Goal: Information Seeking & Learning: Check status

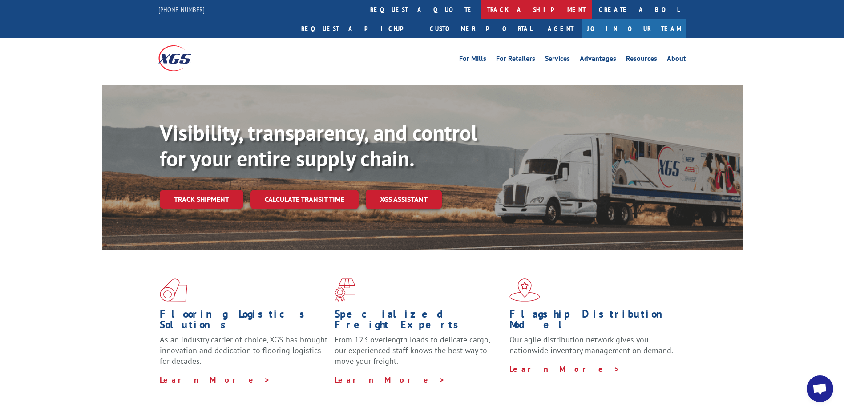
click at [480, 12] on link "track a shipment" at bounding box center [536, 9] width 112 height 19
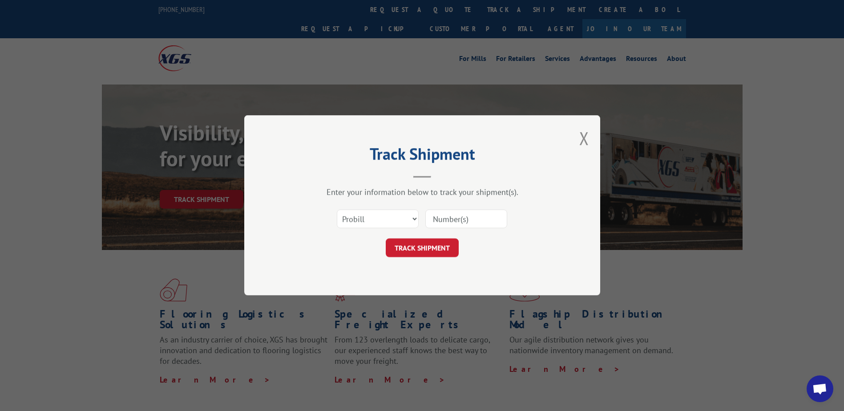
click at [471, 217] on input at bounding box center [466, 219] width 82 height 19
type input "16584569"
click button "TRACK SHIPMENT" at bounding box center [422, 248] width 73 height 19
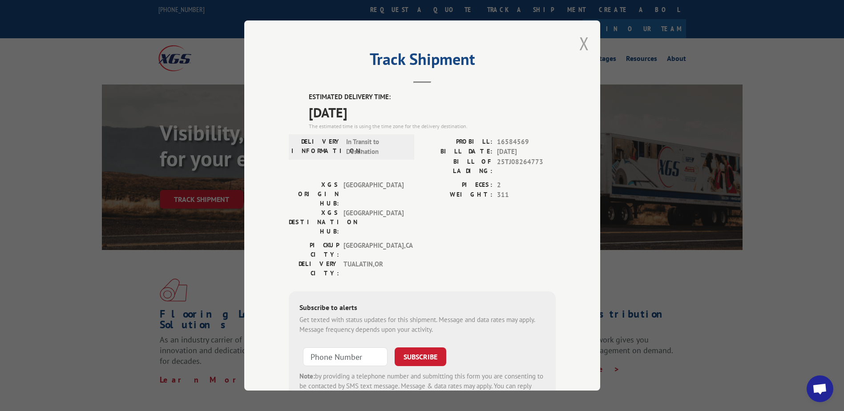
click at [581, 38] on button "Close modal" at bounding box center [584, 44] width 10 height 24
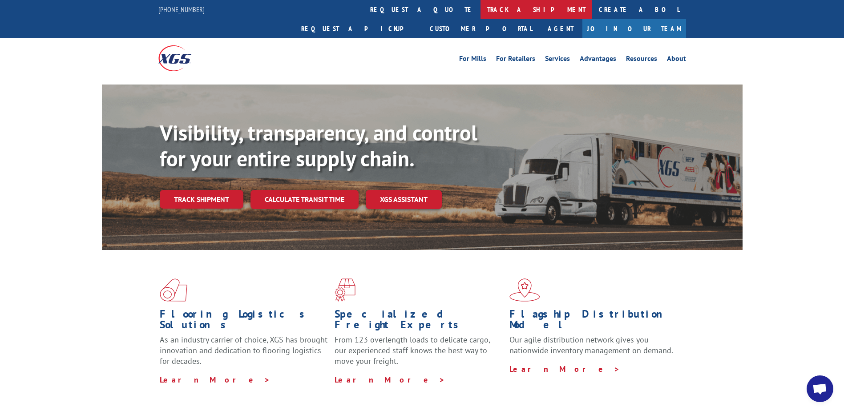
click at [480, 8] on link "track a shipment" at bounding box center [536, 9] width 112 height 19
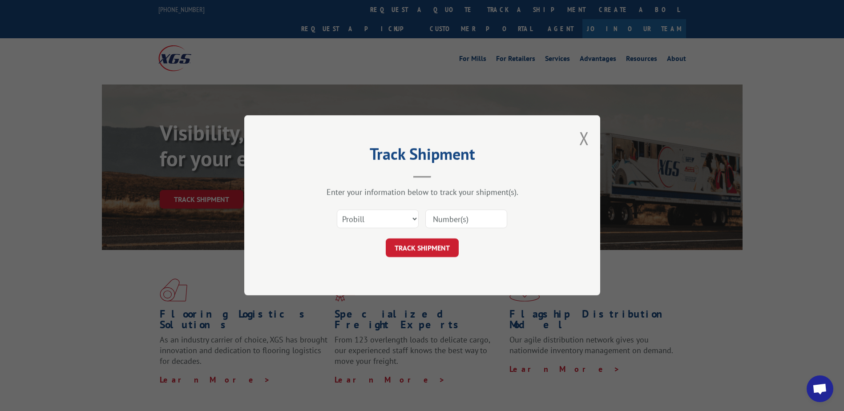
click at [481, 222] on input at bounding box center [466, 219] width 82 height 19
type input "16584581"
click button "TRACK SHIPMENT" at bounding box center [422, 248] width 73 height 19
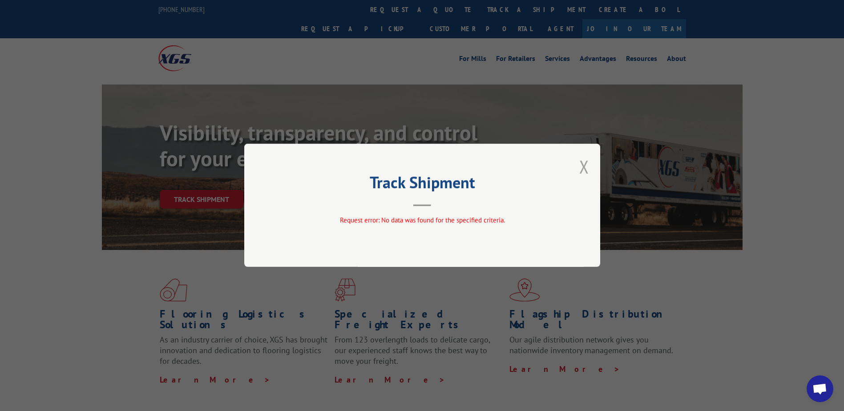
click at [587, 166] on button "Close modal" at bounding box center [584, 167] width 10 height 24
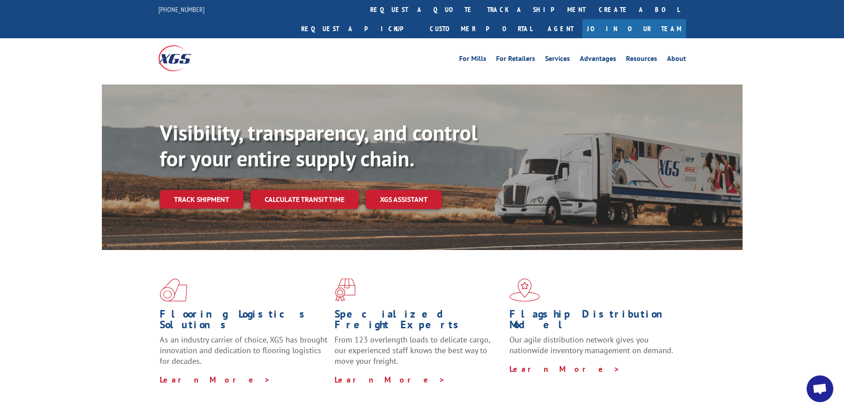
click at [418, 309] on h1 "Specialized Freight Experts" at bounding box center [418, 322] width 168 height 26
click at [480, 8] on link "track a shipment" at bounding box center [536, 9] width 112 height 19
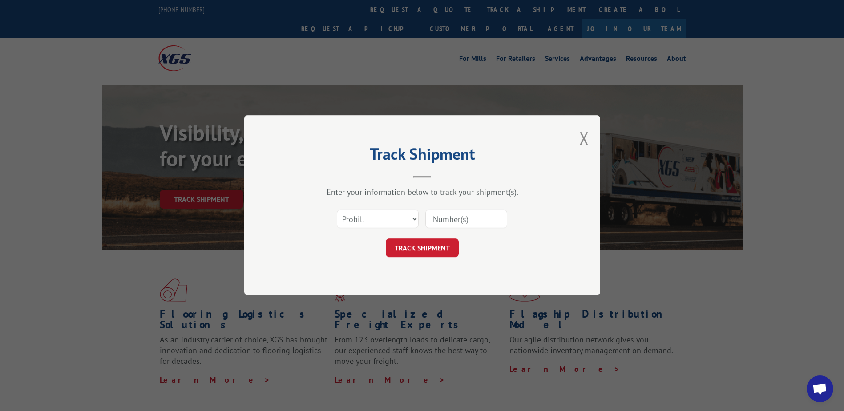
click at [487, 222] on input at bounding box center [466, 219] width 82 height 19
drag, startPoint x: 460, startPoint y: 220, endPoint x: 470, endPoint y: 221, distance: 9.8
click at [466, 221] on input at bounding box center [466, 219] width 82 height 19
click at [470, 219] on input at bounding box center [466, 219] width 82 height 19
type input "16584581"
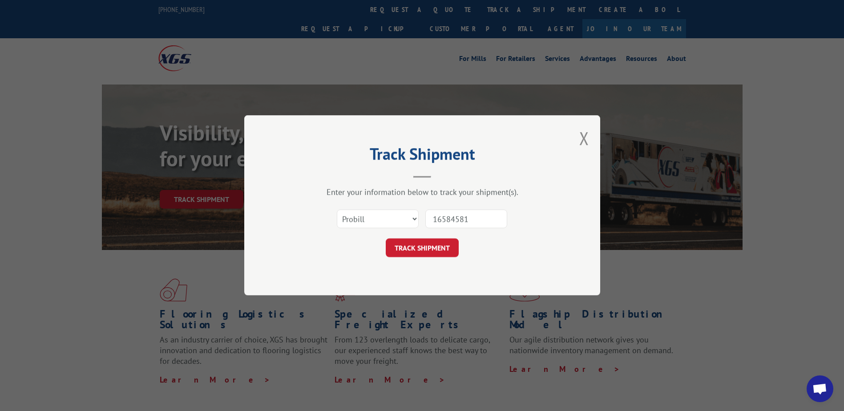
click button "TRACK SHIPMENT" at bounding box center [422, 248] width 73 height 19
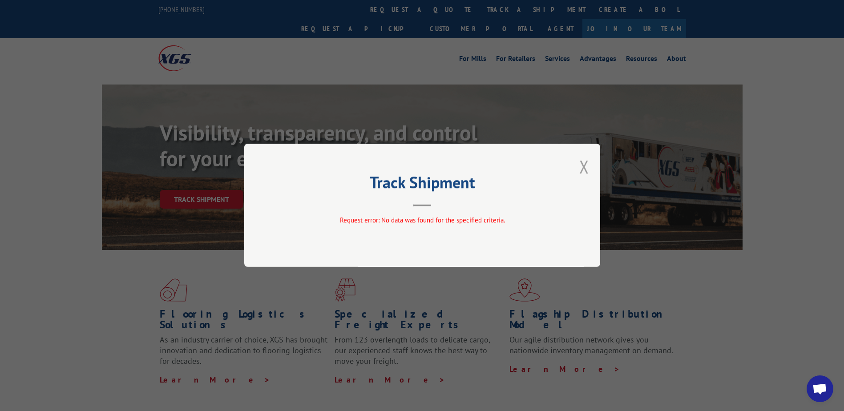
click at [587, 165] on button "Close modal" at bounding box center [584, 167] width 10 height 24
